Goal: Navigation & Orientation: Find specific page/section

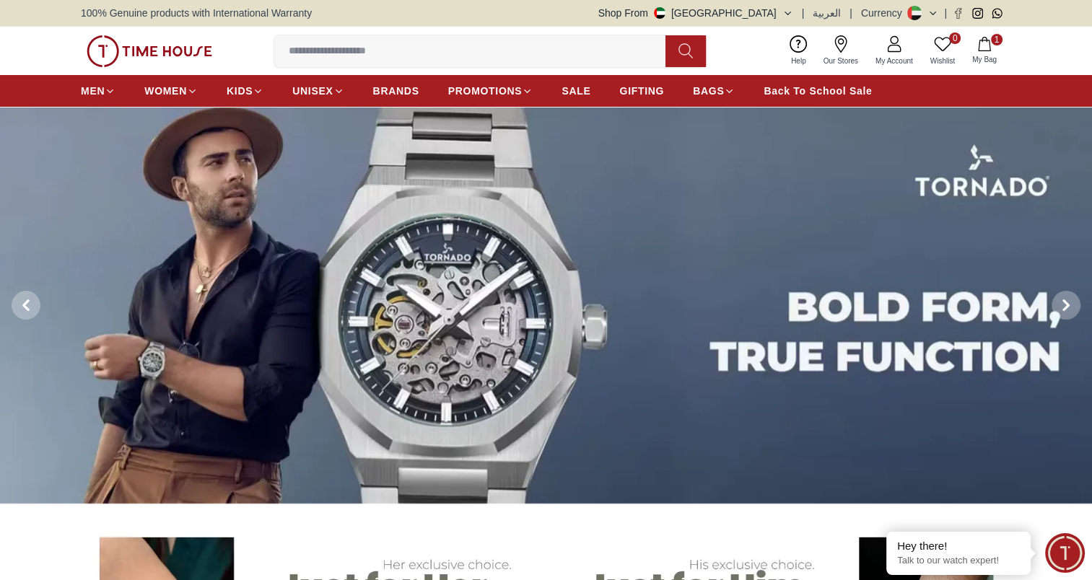
click at [784, 16] on button "Shop From UAE" at bounding box center [695, 13] width 195 height 14
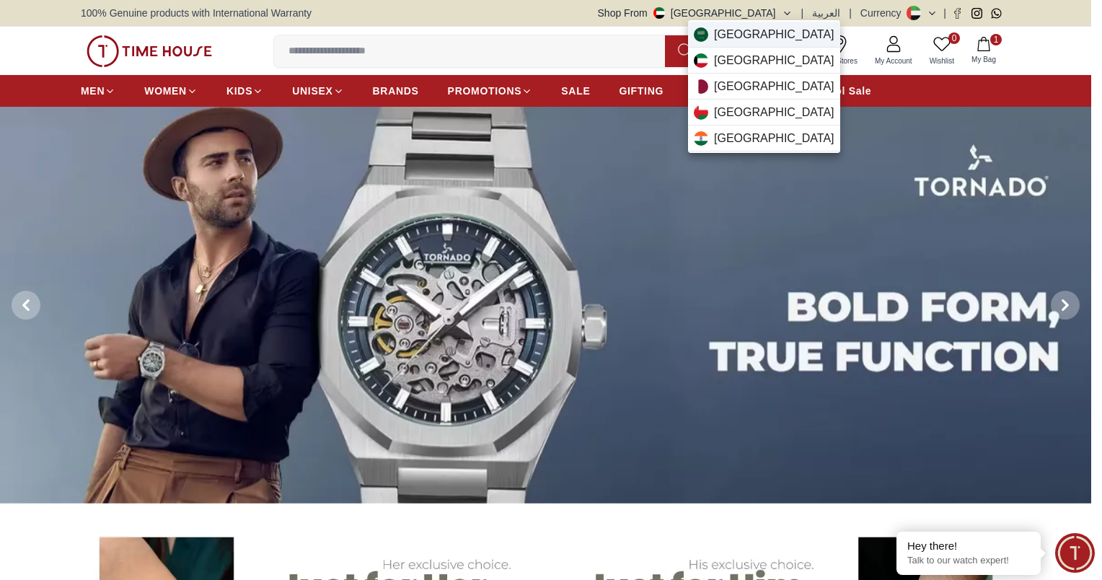
click at [753, 36] on span "Saudi Arabia" at bounding box center [774, 34] width 120 height 17
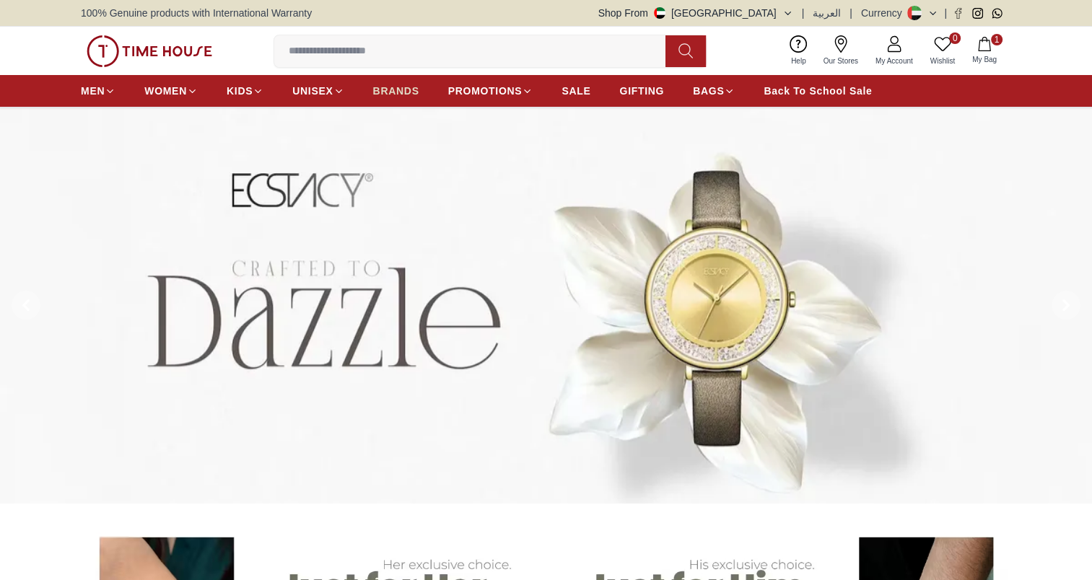
click at [390, 89] on span "BRANDS" at bounding box center [396, 91] width 46 height 14
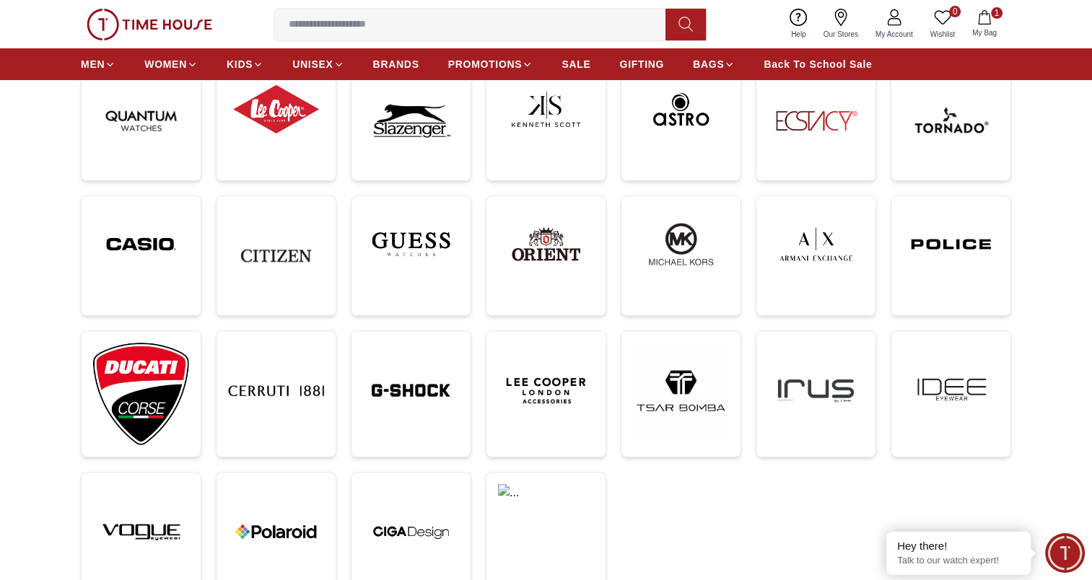
scroll to position [227, 0]
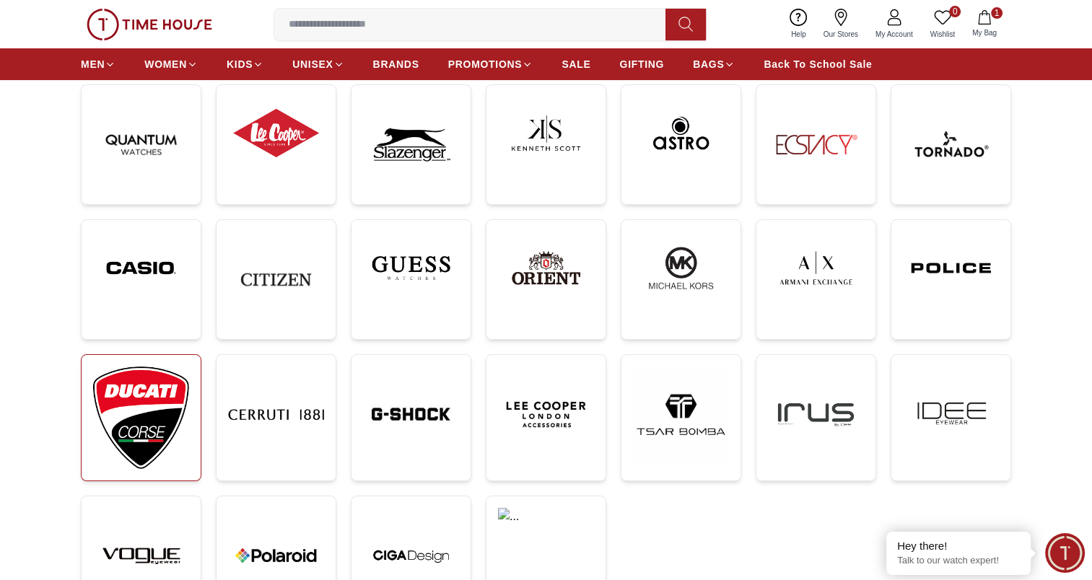
click at [123, 409] on img at bounding box center [141, 417] width 96 height 102
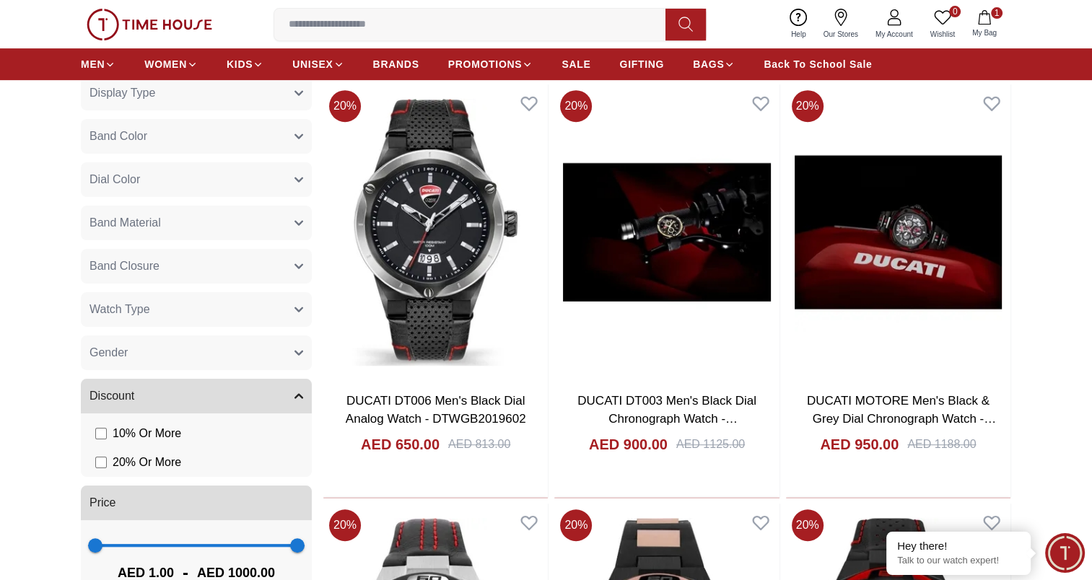
scroll to position [698, 0]
